Goal: Task Accomplishment & Management: Manage account settings

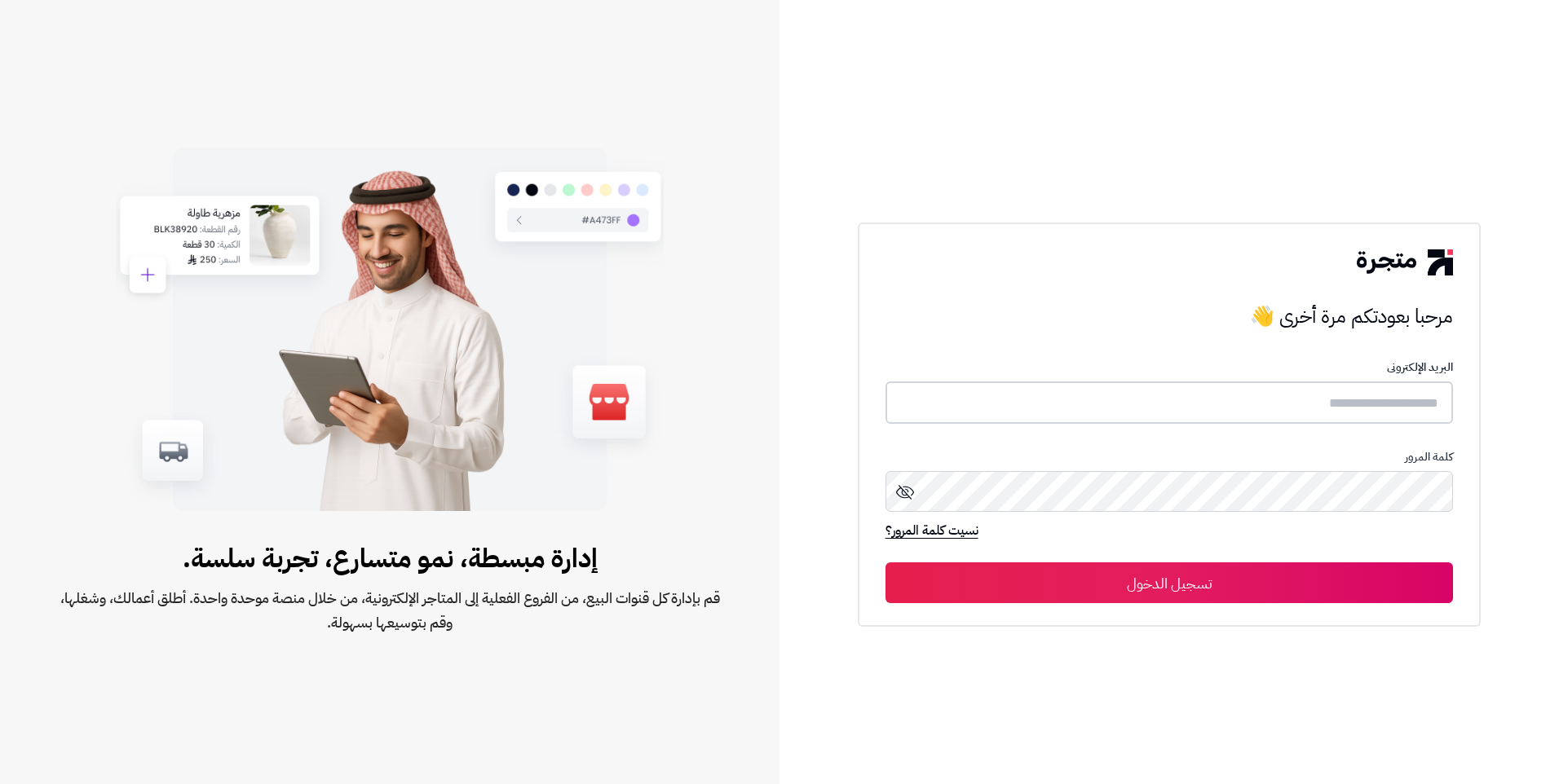
click at [1187, 395] on input "text" at bounding box center [1169, 403] width 569 height 43
type input "*"
type input "**********"
click at [900, 490] on icon at bounding box center [905, 492] width 20 height 20
click at [1333, 582] on button "تسجيل الدخول" at bounding box center [1169, 582] width 569 height 40
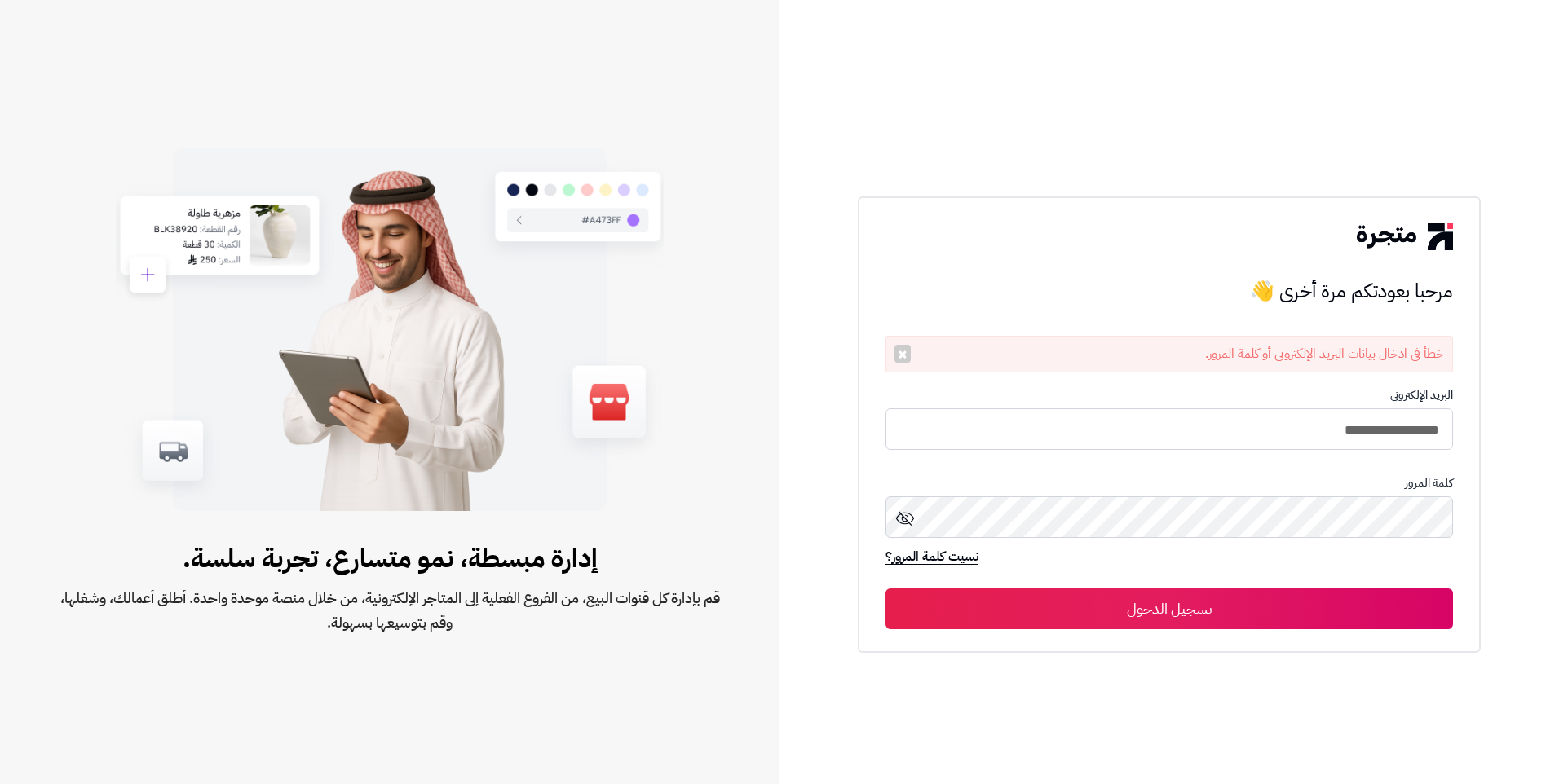
click at [908, 520] on icon at bounding box center [905, 518] width 20 height 20
click at [885, 589] on button "تسجيل الدخول" at bounding box center [1169, 609] width 569 height 40
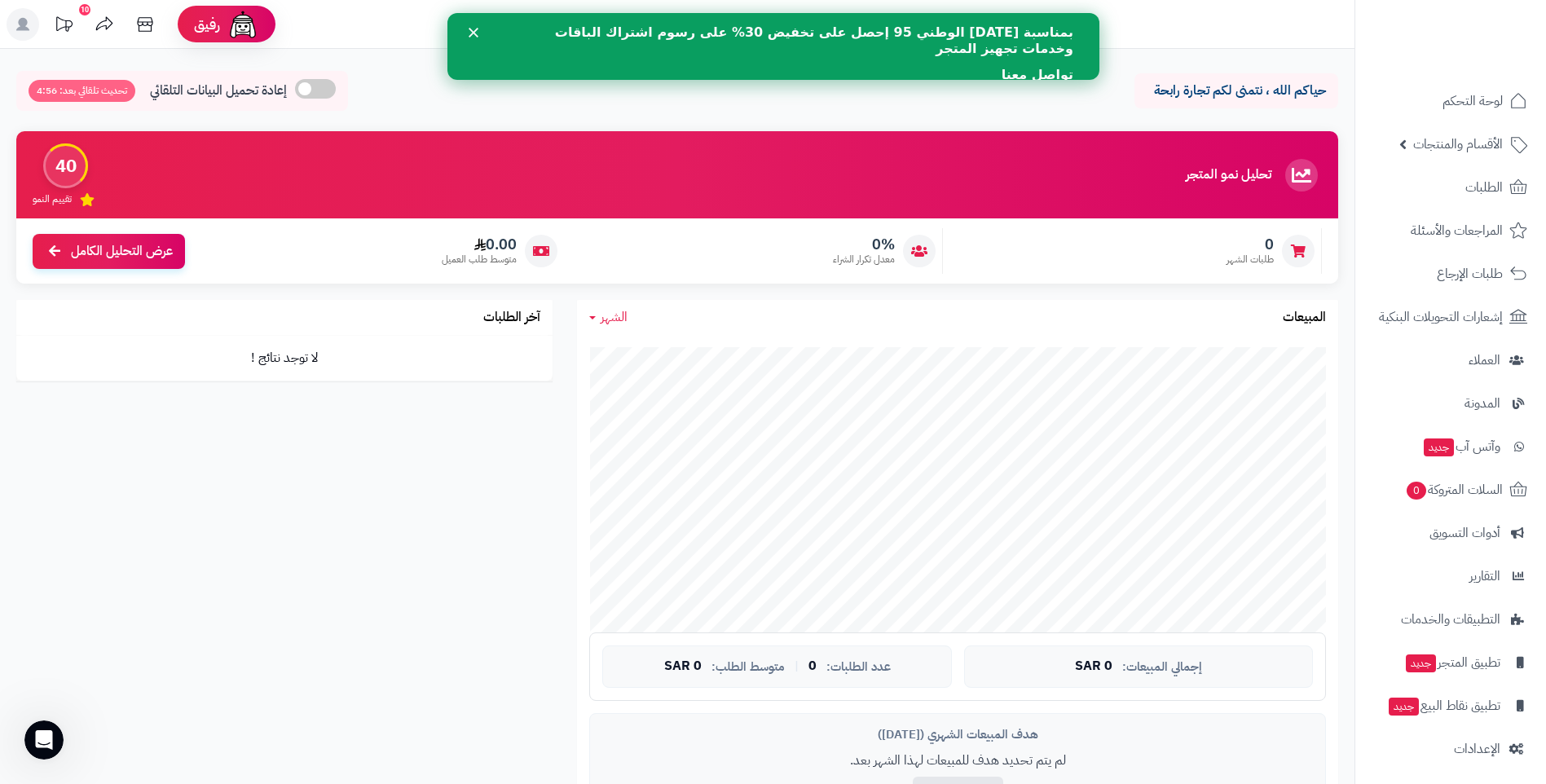
click at [86, 4] on div "10" at bounding box center [85, 10] width 12 height 12
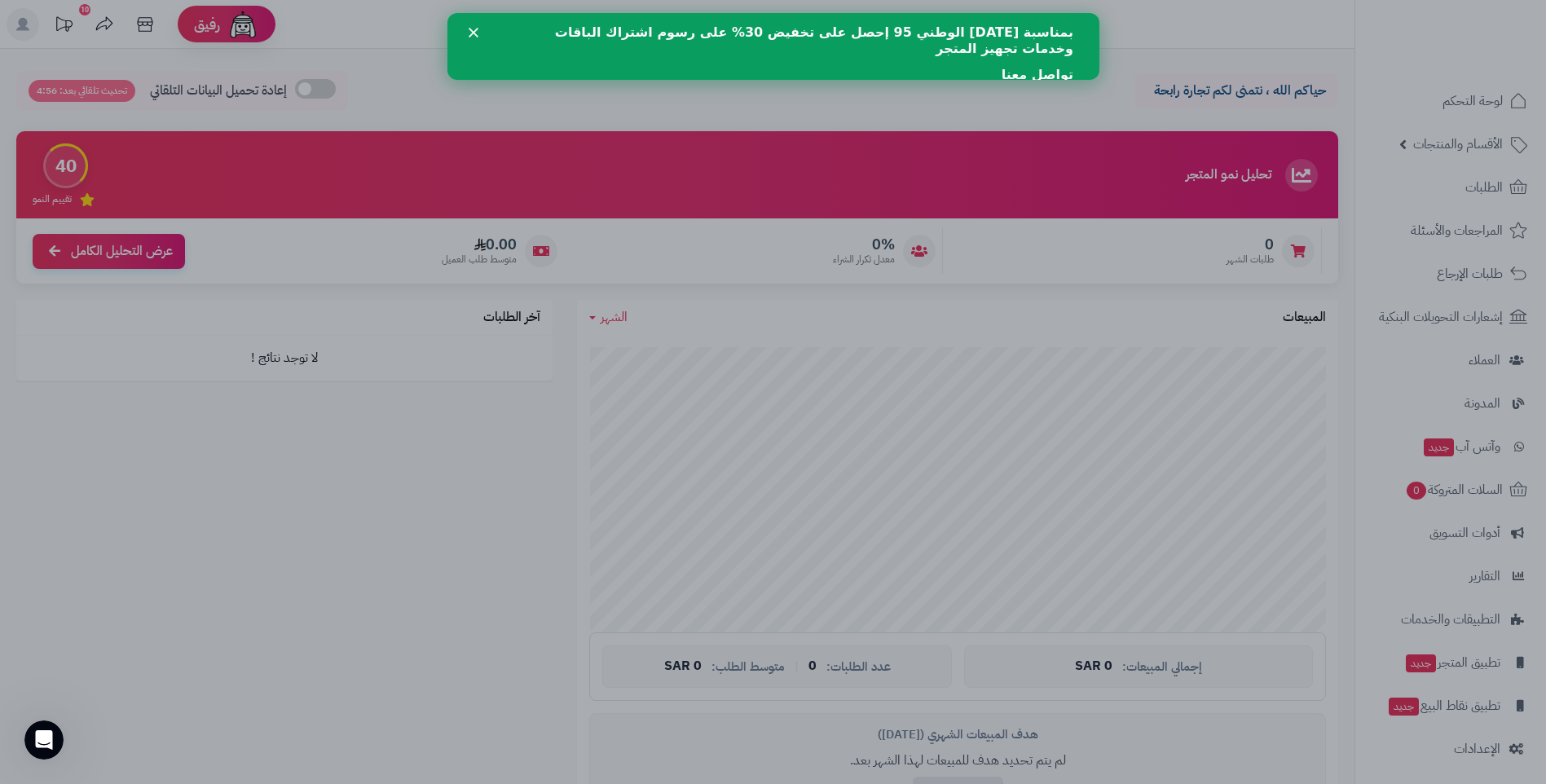
click at [393, 439] on div at bounding box center [773, 392] width 1546 height 784
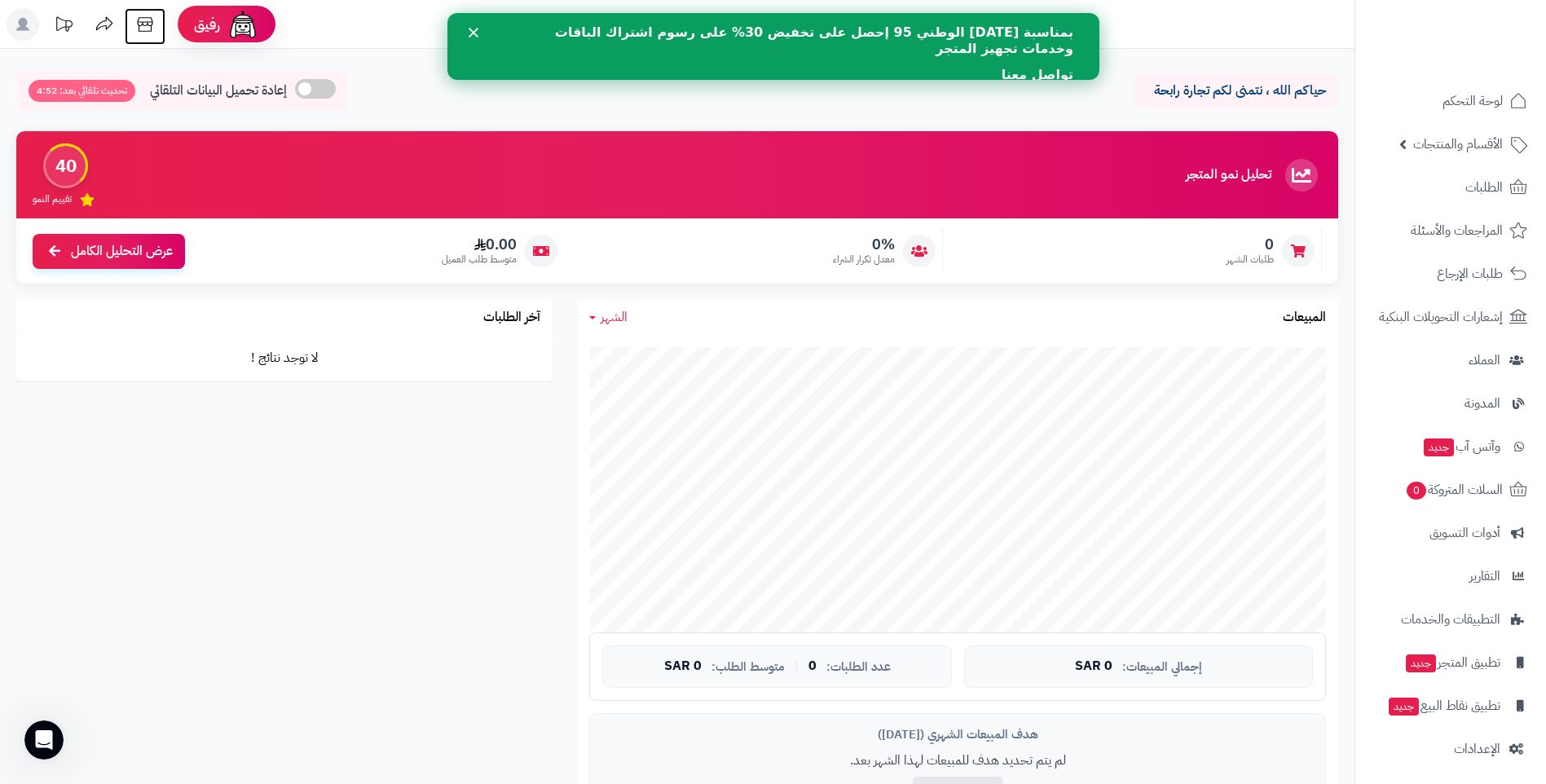
click at [147, 27] on icon at bounding box center [145, 24] width 32 height 32
